Goal: Information Seeking & Learning: Learn about a topic

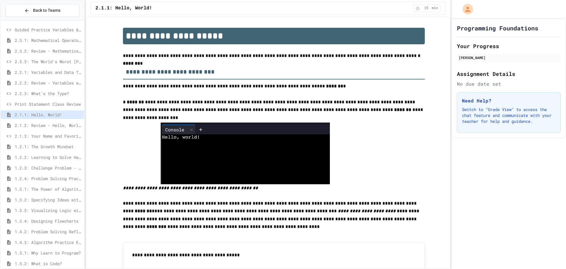
click at [52, 40] on span "2.3.1: Mathematical Operators" at bounding box center [48, 40] width 67 height 6
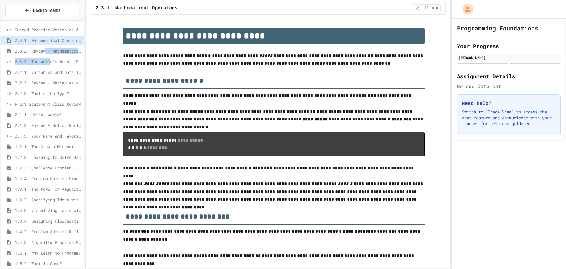
drag, startPoint x: 51, startPoint y: 58, endPoint x: 47, endPoint y: 53, distance: 6.3
click at [47, 53] on div "Guided Practice Variables & Data Types 2.3.1: Mathematical Operators 2.3.2: Rev…" at bounding box center [42, 158] width 83 height 270
click at [43, 32] on span "Guided Practice Variables & Data Types" at bounding box center [48, 30] width 67 height 6
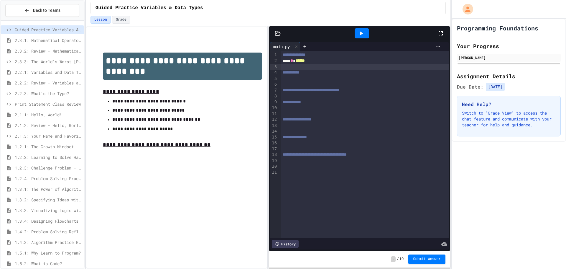
click at [312, 64] on div at bounding box center [365, 67] width 168 height 6
click at [312, 62] on div "**** * ******" at bounding box center [361, 61] width 160 height 6
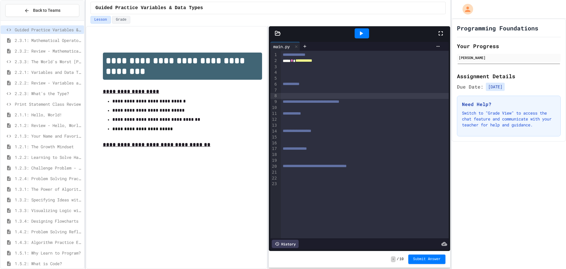
click at [281, 93] on div at bounding box center [365, 96] width 168 height 6
click at [283, 91] on div at bounding box center [365, 90] width 168 height 6
click at [329, 90] on div "**********" at bounding box center [361, 90] width 160 height 6
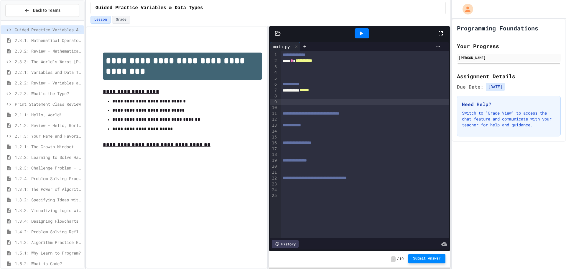
click at [436, 260] on span "Submit Answer" at bounding box center [427, 258] width 28 height 5
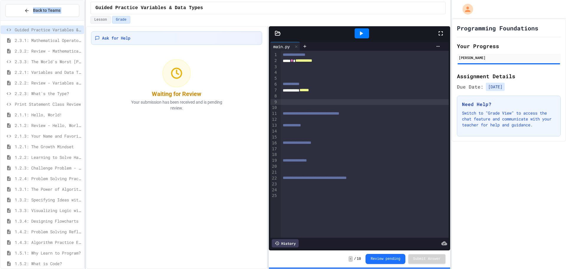
drag, startPoint x: 0, startPoint y: 24, endPoint x: 62, endPoint y: -36, distance: 86.1
click at [62, 0] on html "We are updating our servers at 7PM EST [DATE]. [PERSON_NAME] should continue to…" at bounding box center [283, 134] width 566 height 269
